Goal: Find specific page/section: Find specific page/section

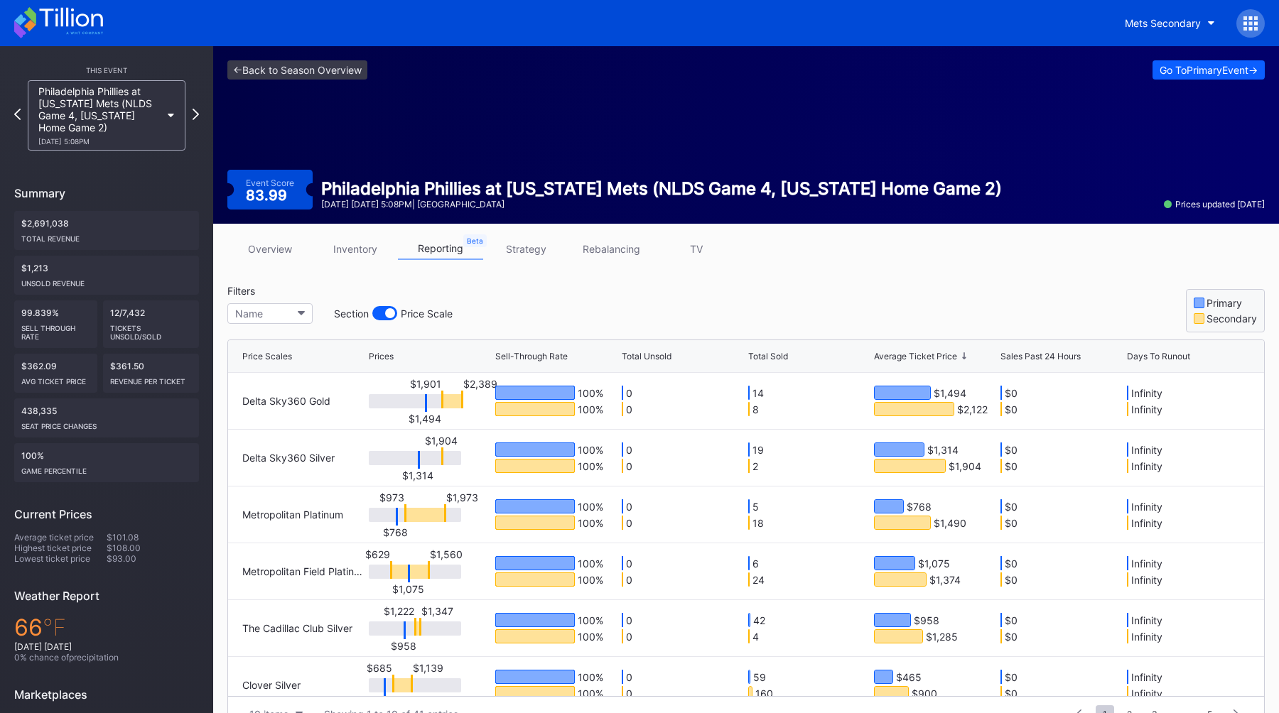
scroll to position [83, 0]
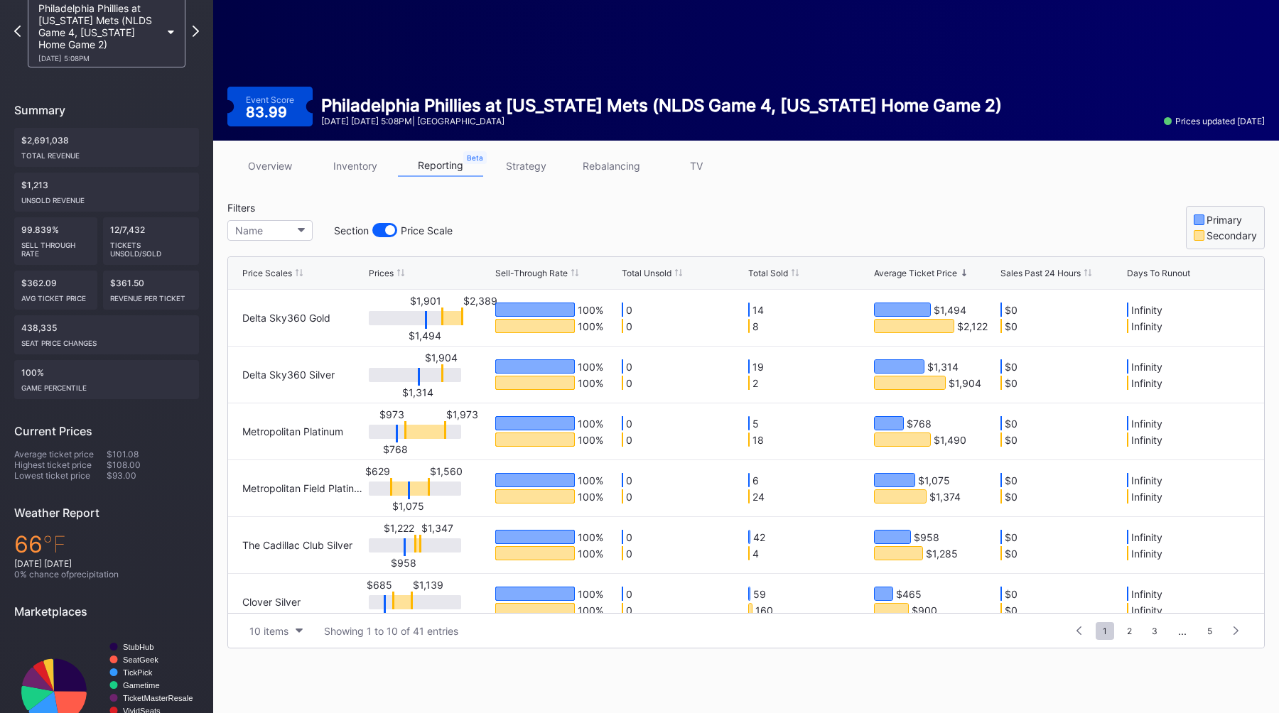
click at [764, 276] on div "Total Sold" at bounding box center [768, 273] width 40 height 11
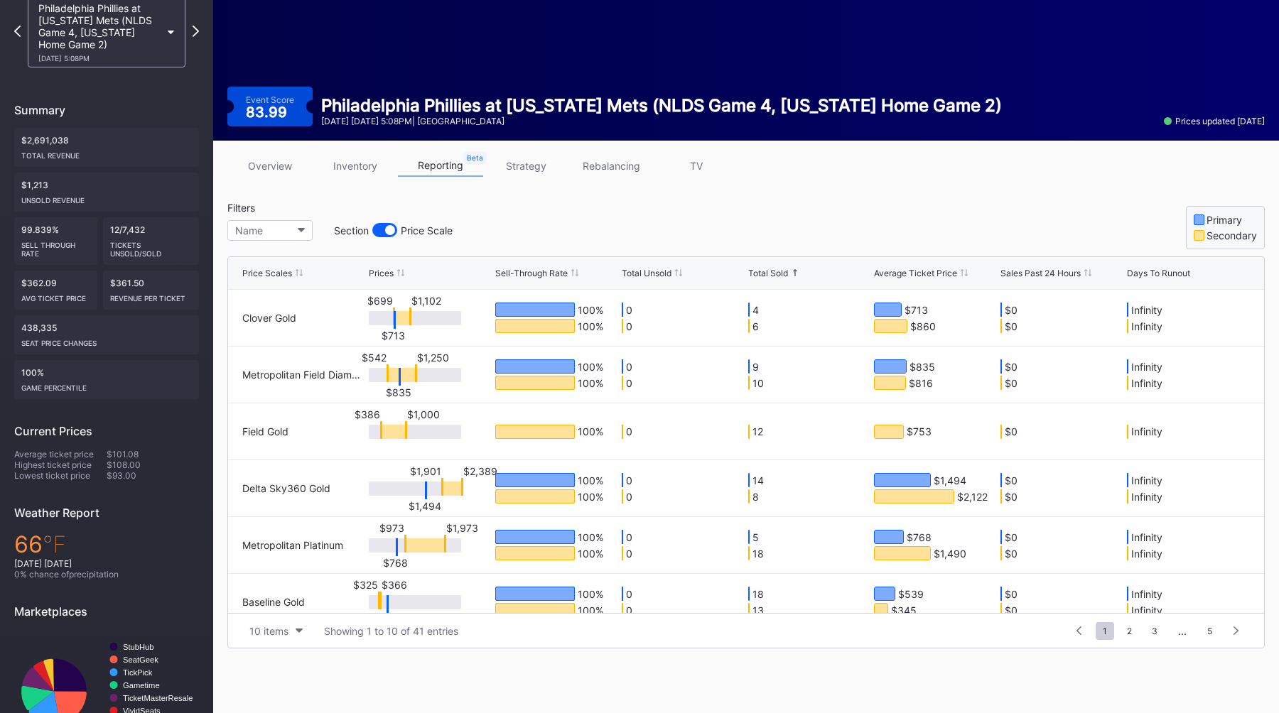
click at [764, 276] on div "Total Sold" at bounding box center [768, 273] width 40 height 11
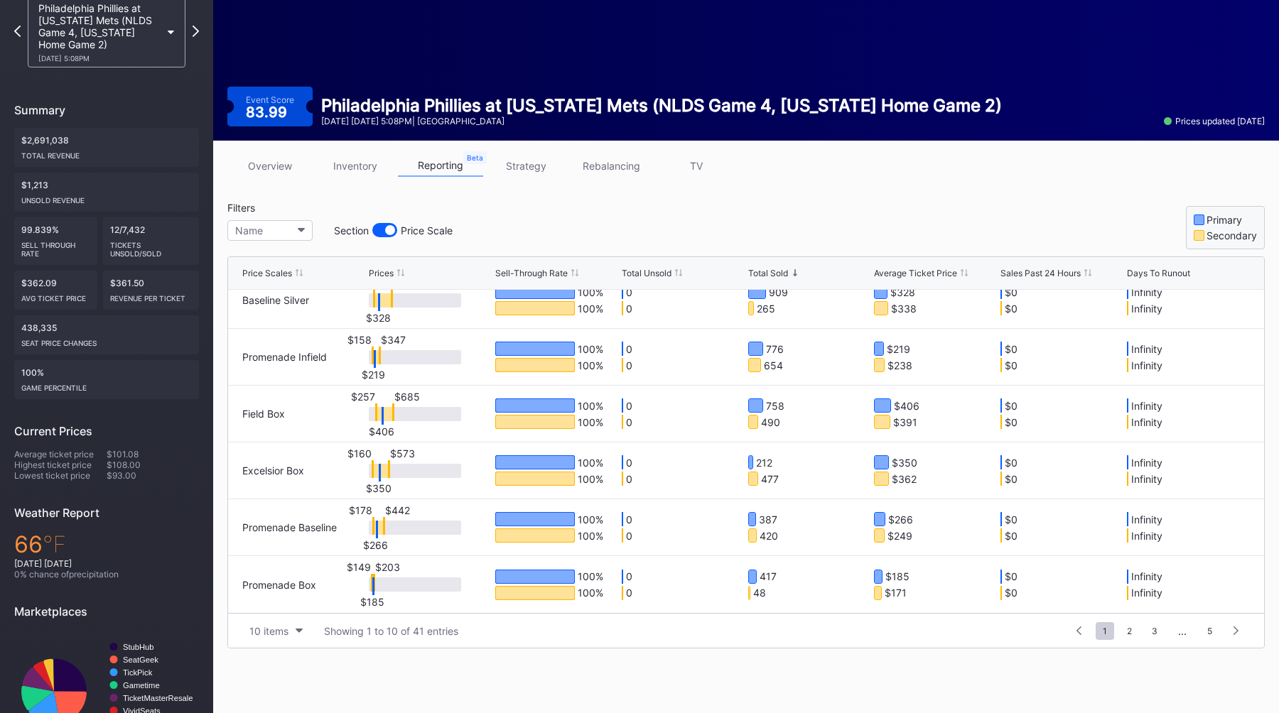
scroll to position [109, 0]
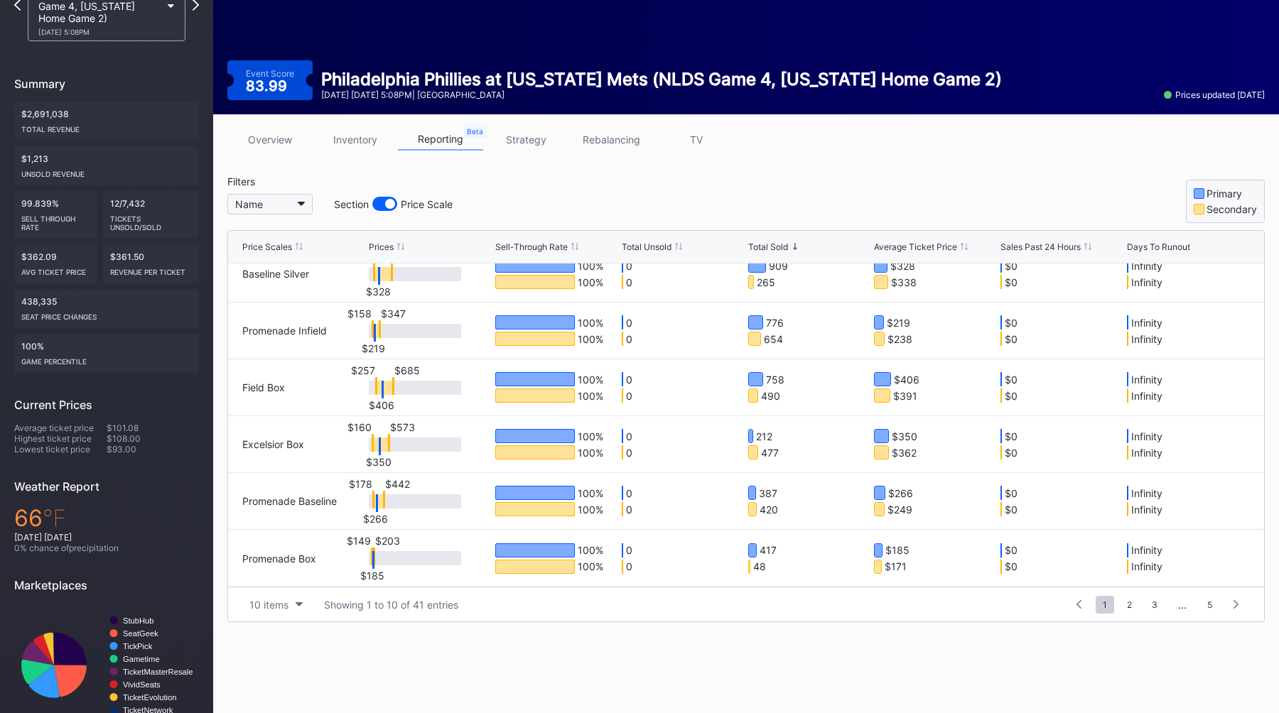
click at [281, 202] on button "Name" at bounding box center [269, 204] width 85 height 21
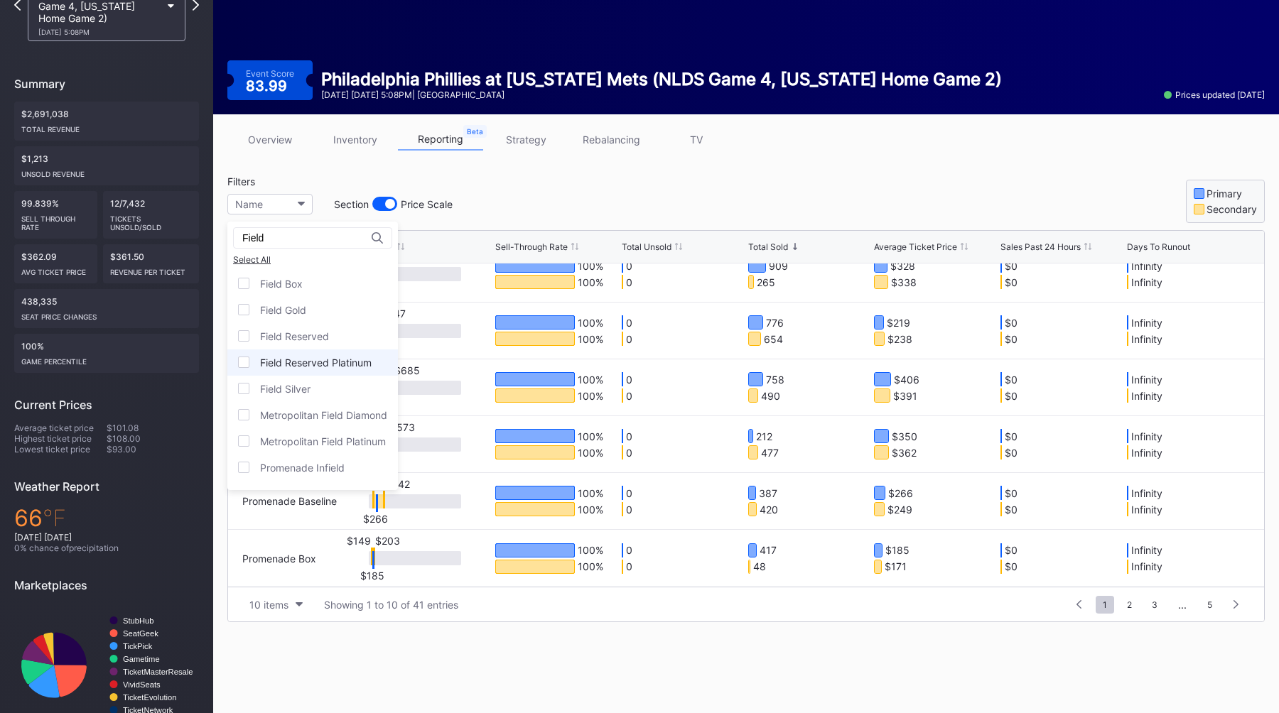
type input "Field"
click at [340, 365] on div "Field Reserved Platinum" at bounding box center [316, 363] width 112 height 12
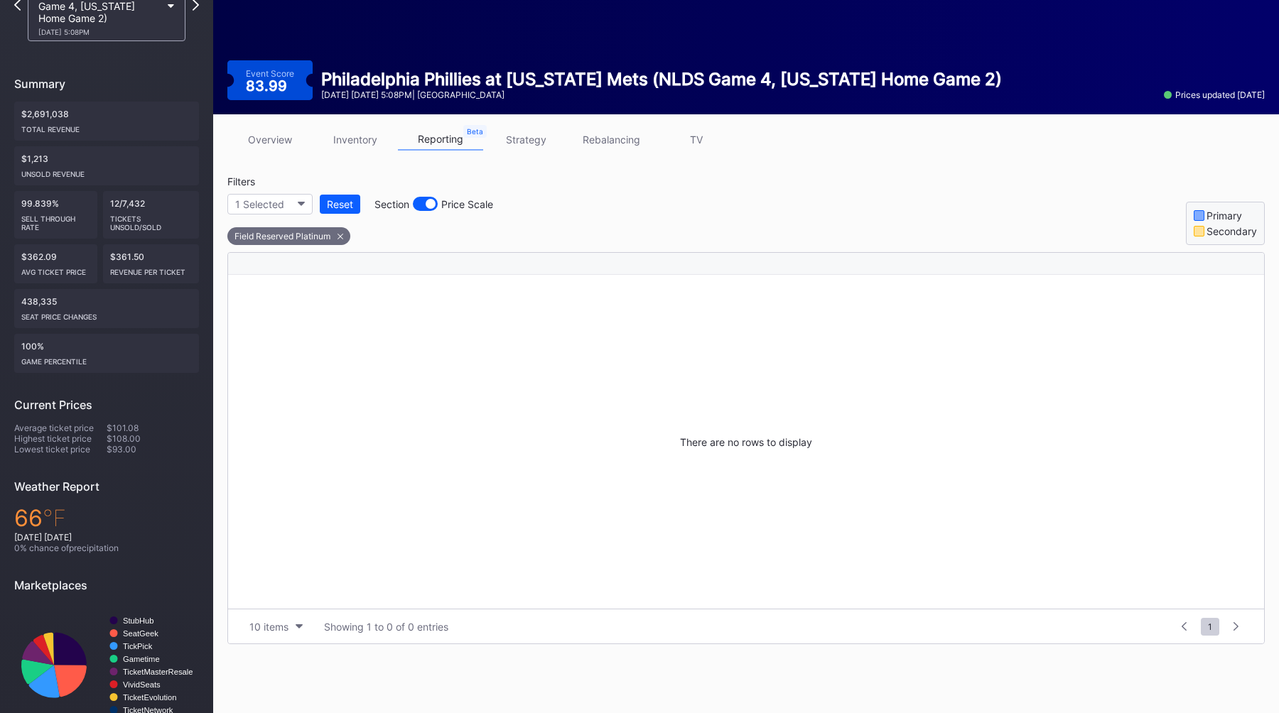
click at [625, 205] on div "Filters 1 Selected Reset Section Price Scale Field Reserved Platinum Primary Se…" at bounding box center [745, 211] width 1037 height 70
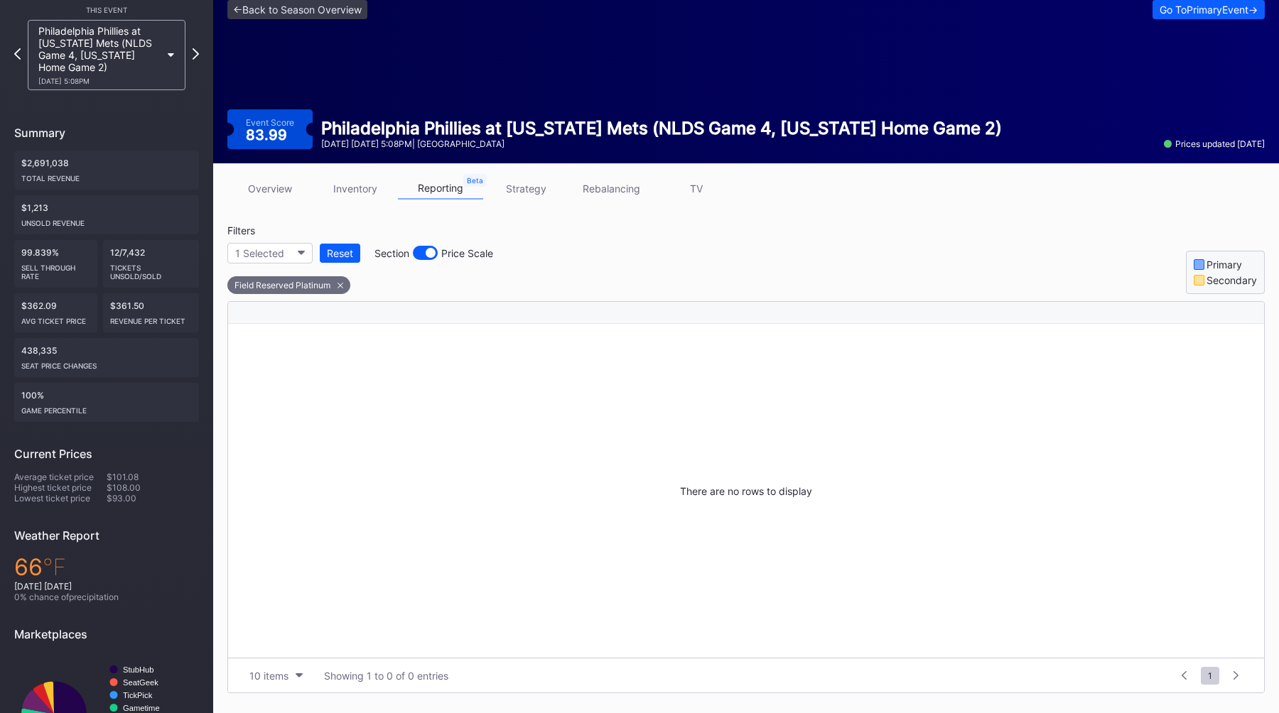
scroll to position [14, 0]
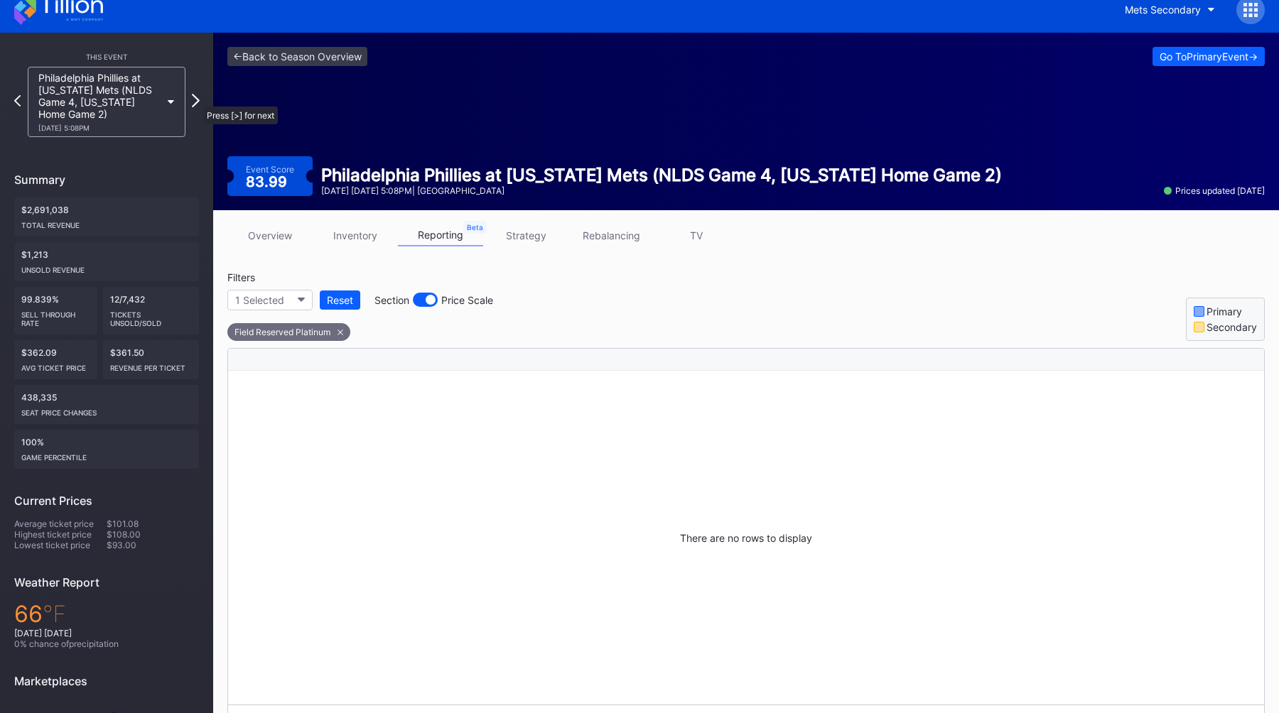
click at [196, 99] on icon at bounding box center [196, 101] width 8 height 14
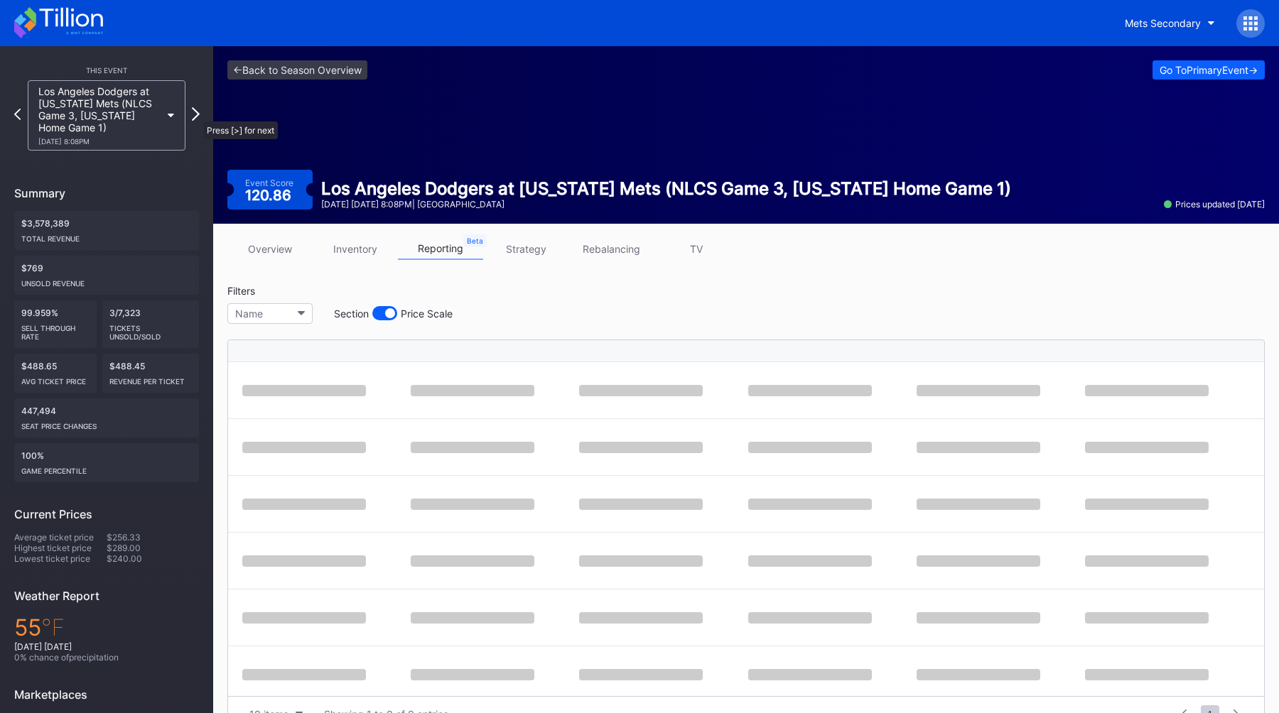
click at [196, 114] on icon at bounding box center [196, 114] width 8 height 14
click at [197, 114] on icon at bounding box center [196, 114] width 8 height 14
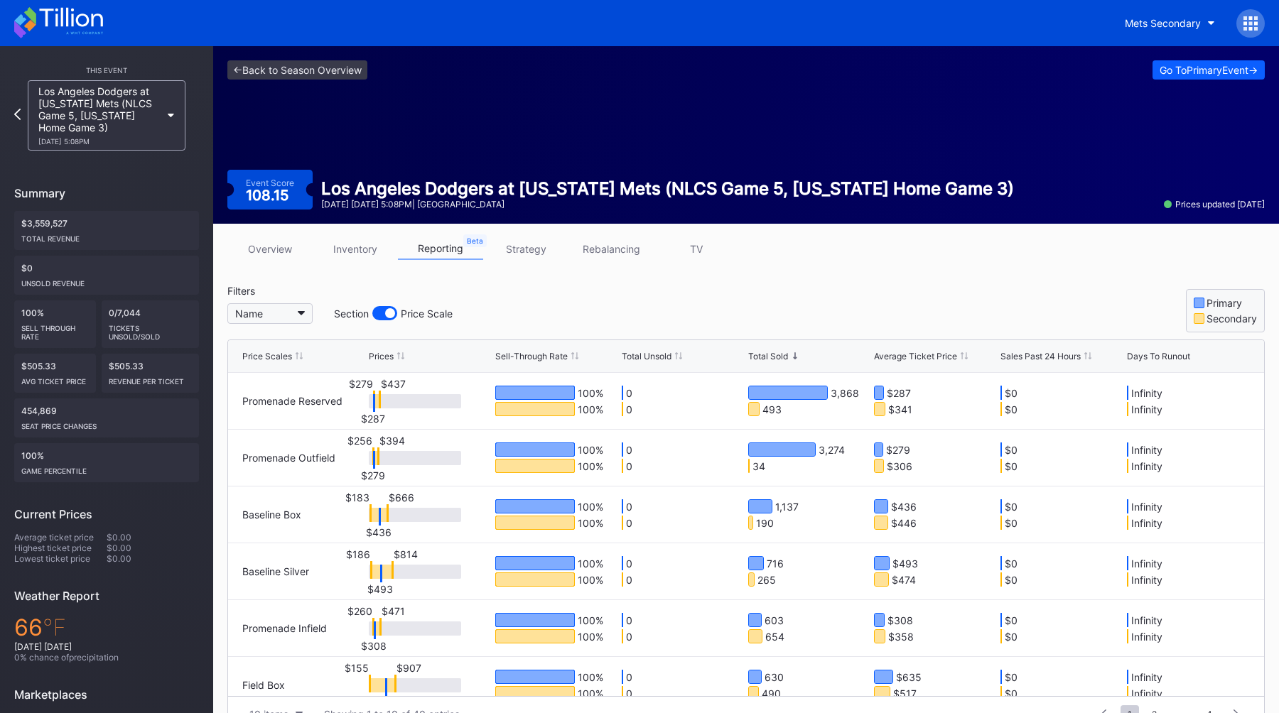
click at [293, 315] on button "Name" at bounding box center [269, 313] width 85 height 21
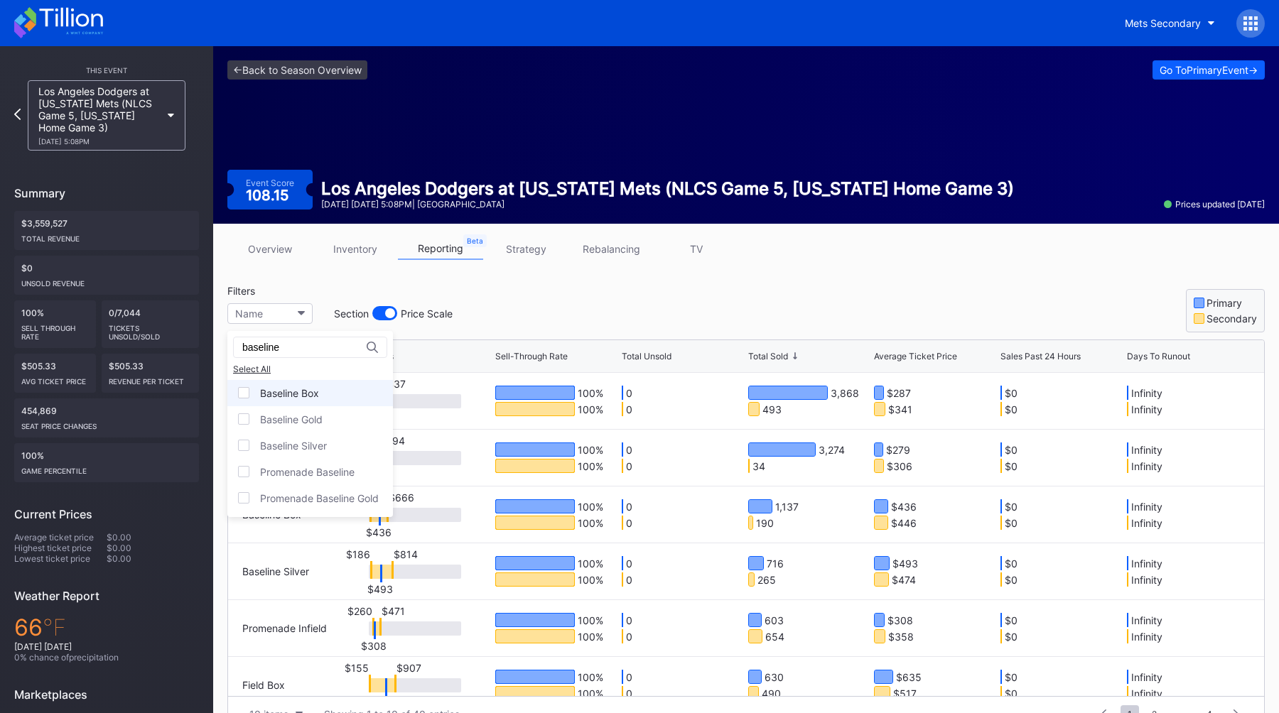
type input "baseline"
click at [284, 381] on div "Baseline Box" at bounding box center [310, 393] width 166 height 26
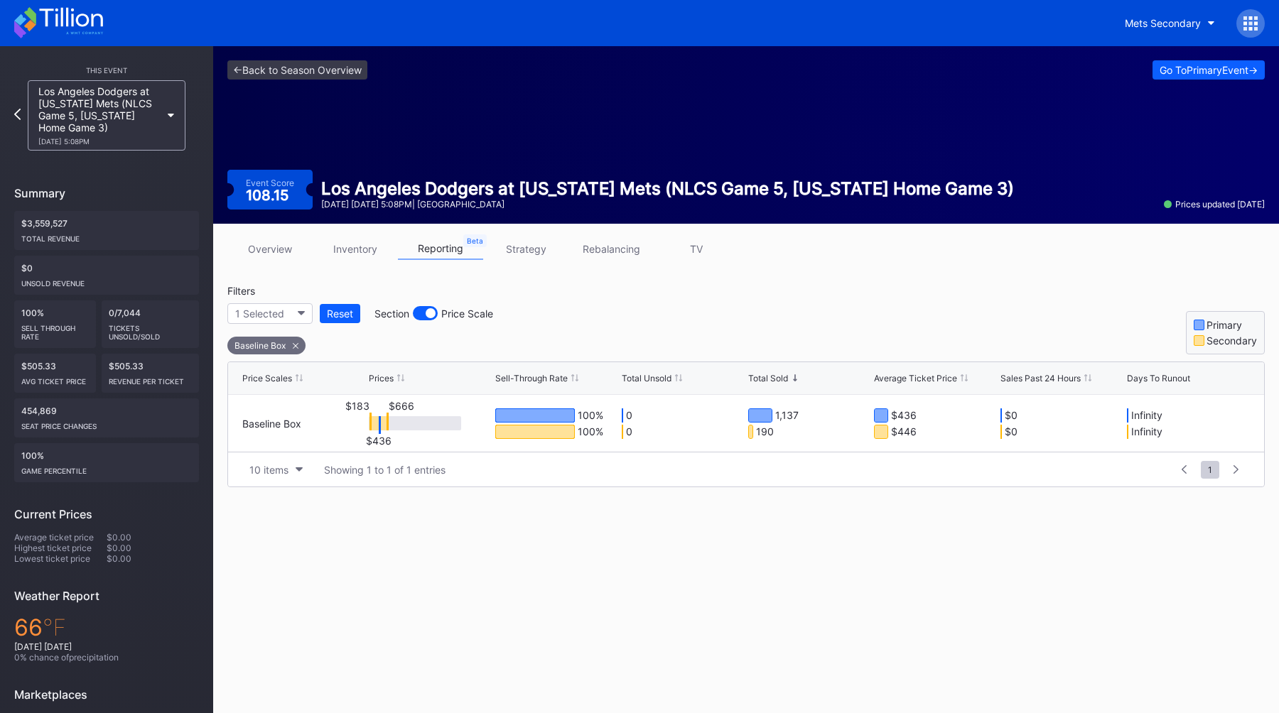
click at [279, 252] on link "overview" at bounding box center [269, 249] width 85 height 22
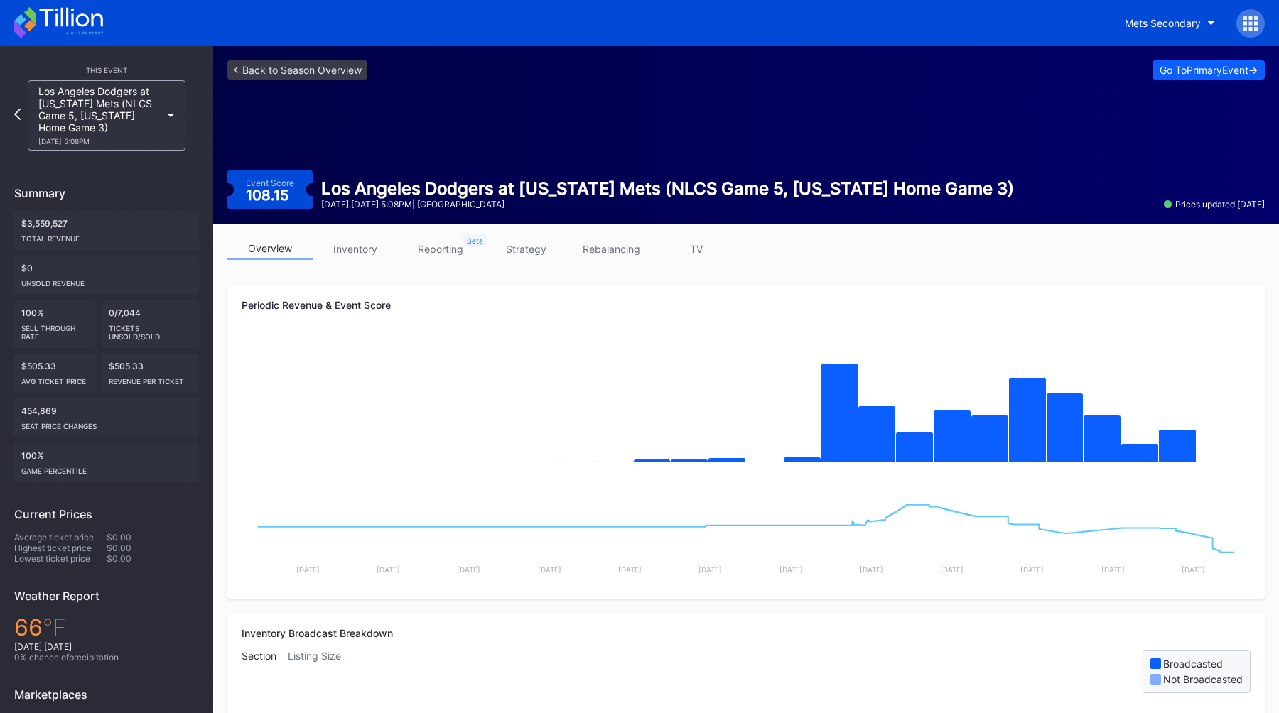
click at [836, 238] on div "overview inventory reporting strategy rebalancing TV" at bounding box center [745, 252] width 1037 height 29
click at [370, 255] on link "inventory" at bounding box center [355, 249] width 85 height 22
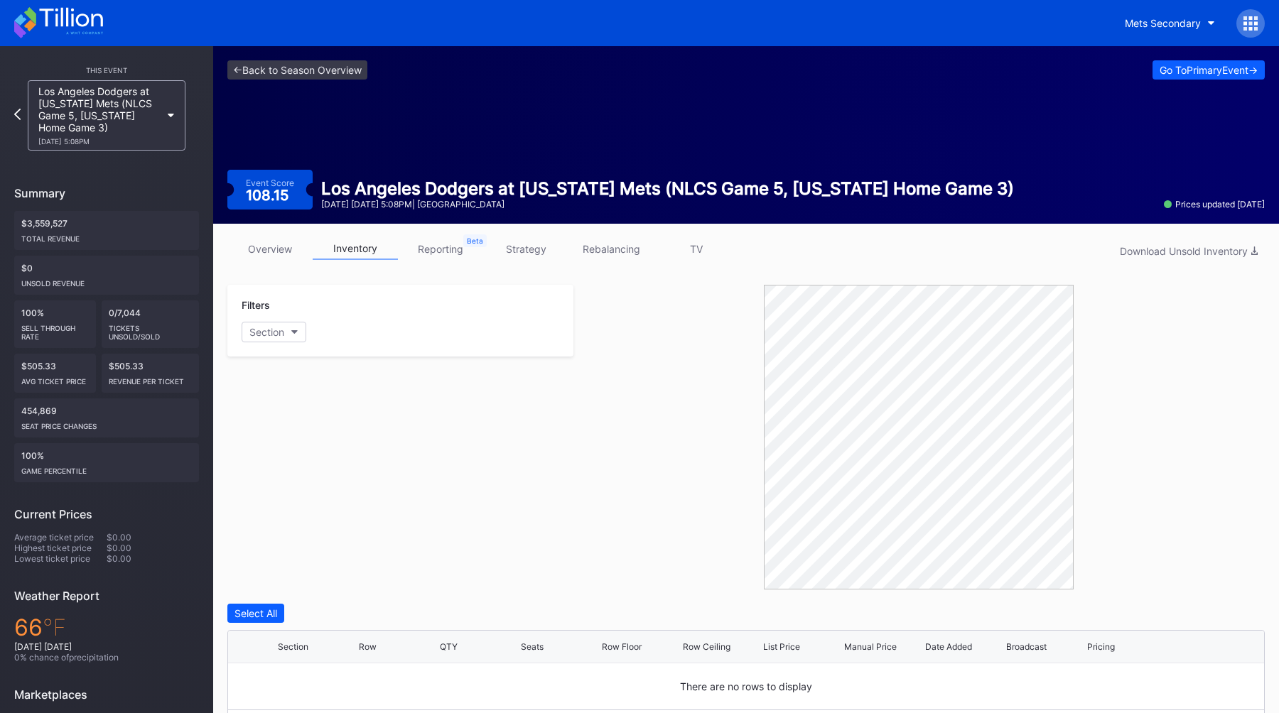
click at [427, 258] on link "reporting" at bounding box center [440, 249] width 85 height 22
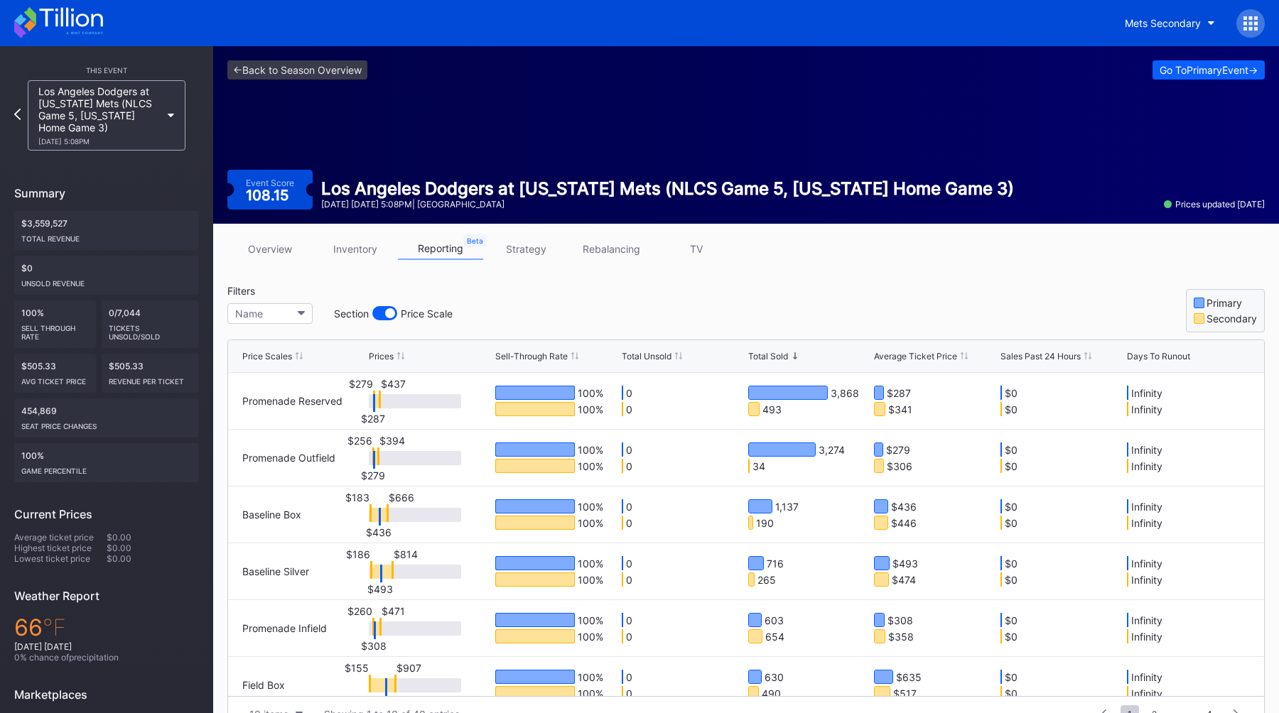
click at [402, 140] on div "<- Back to Season Overview Go To Primary Event -> Event Score 108.15 Los Angele…" at bounding box center [746, 135] width 1066 height 178
click at [283, 77] on link "<- Back to Season Overview" at bounding box center [297, 69] width 140 height 19
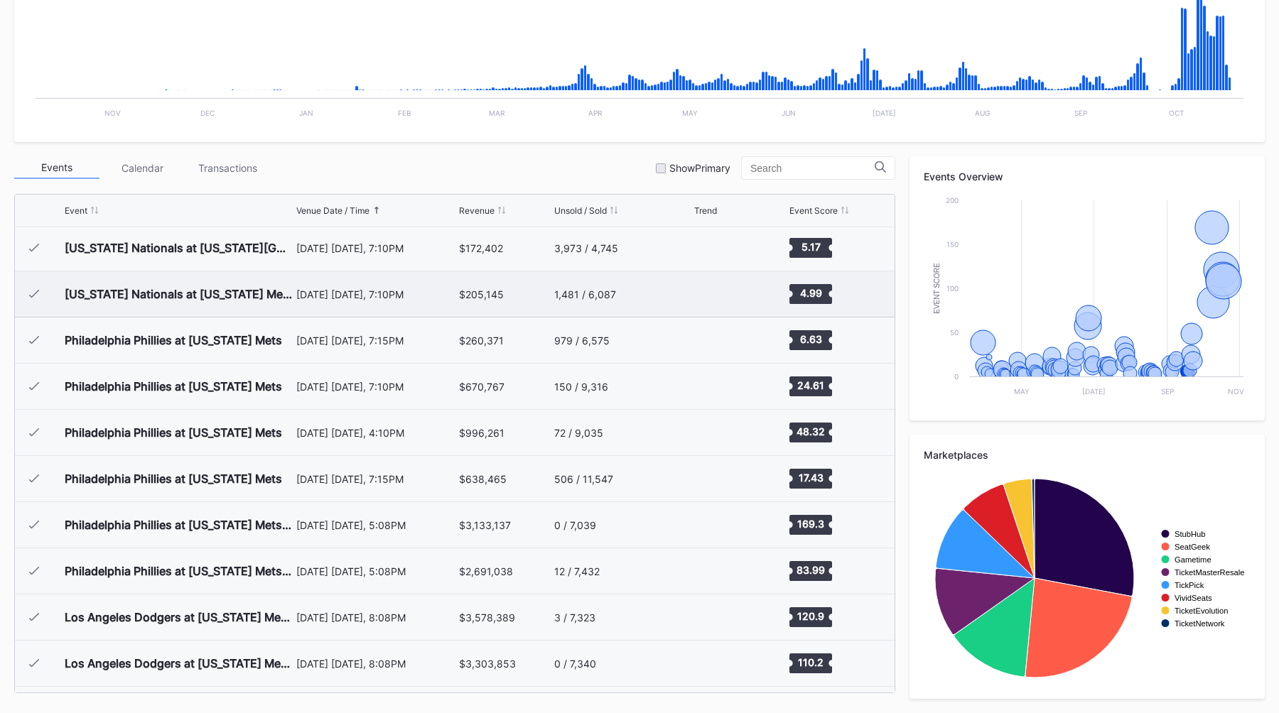
scroll to position [3460, 0]
